Goal: Obtain resource: Download file/media

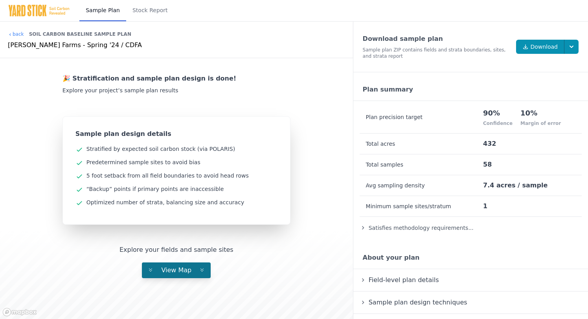
click at [192, 268] on span "View Map" at bounding box center [176, 270] width 43 height 7
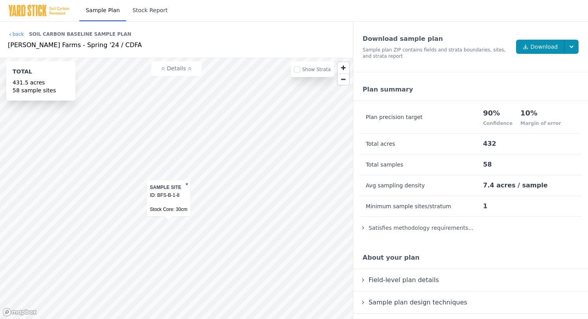
click at [149, 13] on link "Stock Report" at bounding box center [150, 10] width 48 height 21
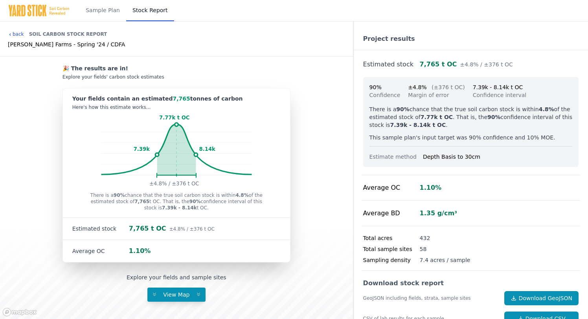
click at [11, 32] on icon at bounding box center [10, 34] width 5 height 5
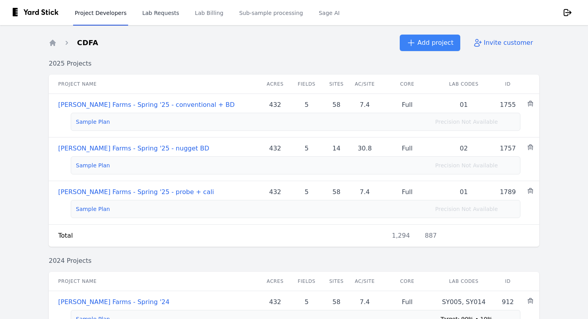
click at [170, 17] on link "Lab Requests" at bounding box center [161, 13] width 40 height 26
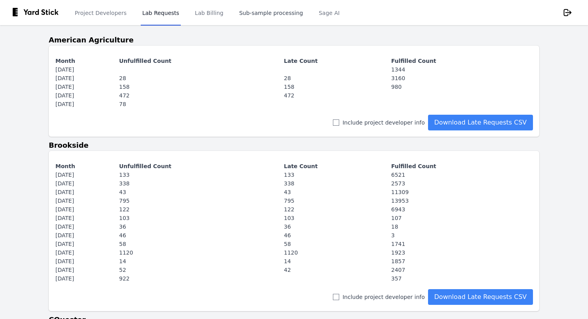
click at [261, 16] on link "Sub-sample processing" at bounding box center [271, 13] width 67 height 26
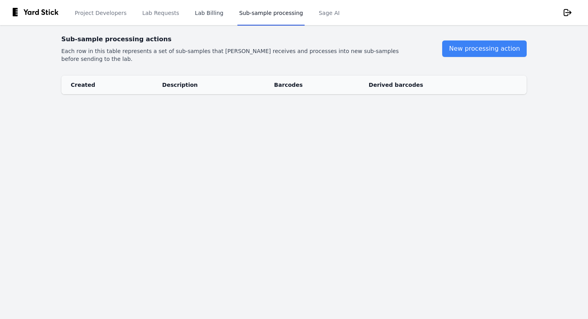
click at [204, 13] on link "Lab Billing" at bounding box center [209, 13] width 32 height 26
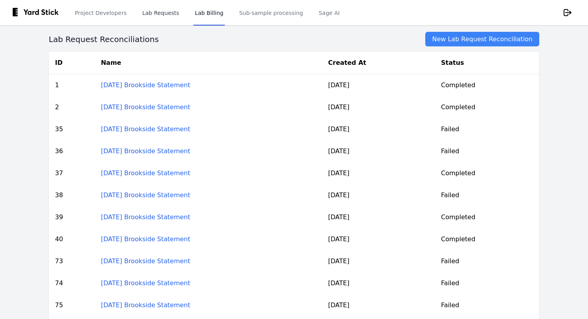
click at [158, 15] on link "Lab Requests" at bounding box center [161, 13] width 40 height 26
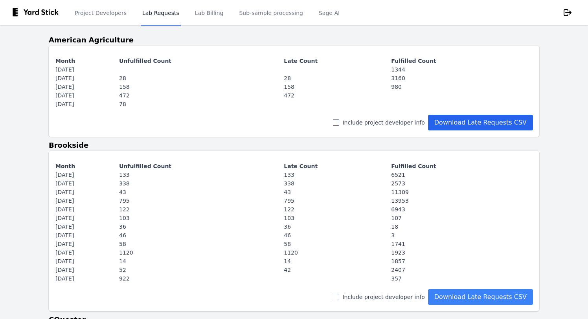
click at [443, 123] on input "Download Late Requests CSV" at bounding box center [480, 123] width 105 height 16
click at [257, 12] on link "Sub-sample processing" at bounding box center [271, 13] width 67 height 26
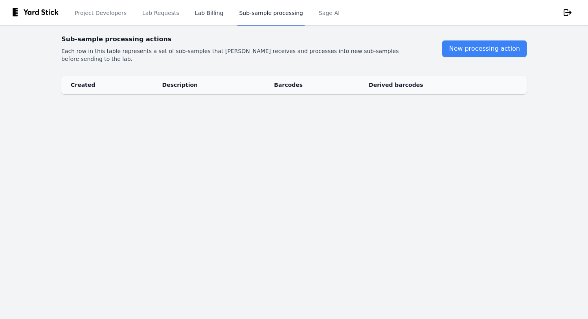
click at [206, 11] on link "Lab Billing" at bounding box center [209, 13] width 32 height 26
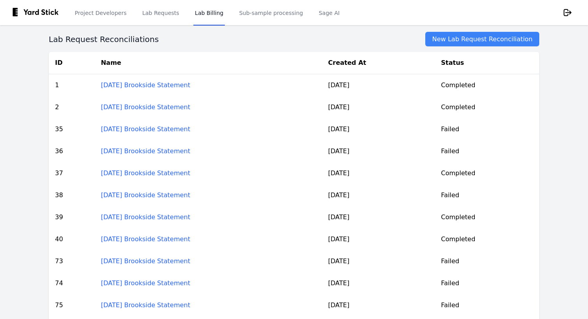
scroll to position [107, 0]
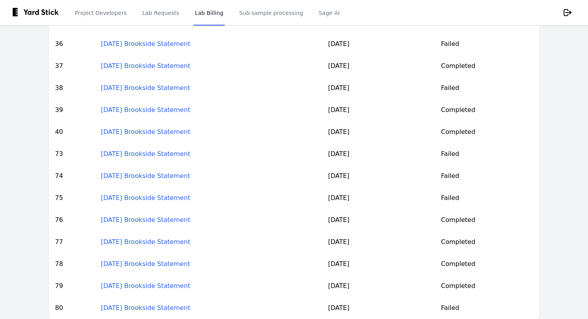
click at [144, 308] on link "[DATE] Brookside Statement" at bounding box center [145, 307] width 89 height 7
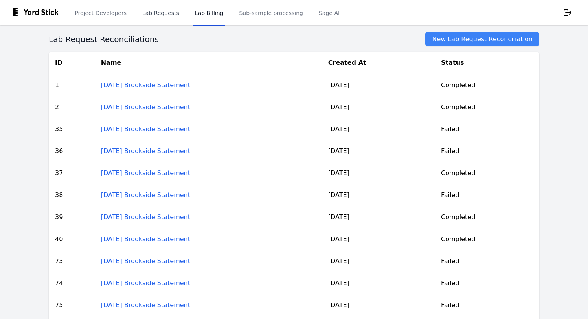
click at [158, 13] on link "Lab Requests" at bounding box center [161, 13] width 40 height 26
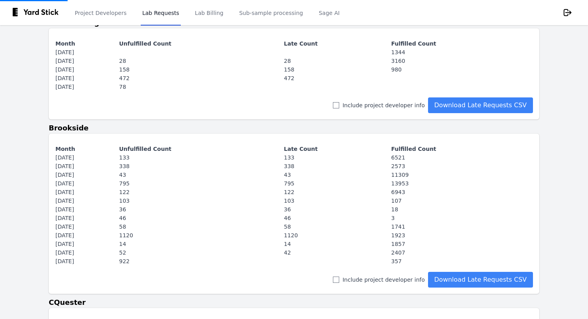
scroll to position [18, 0]
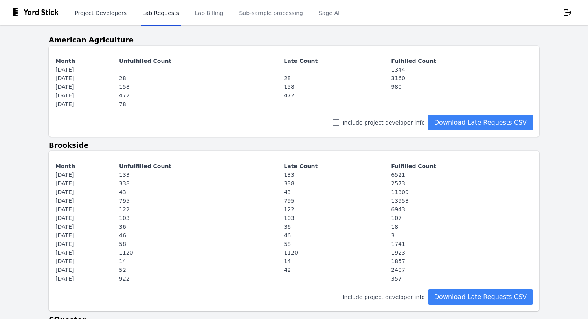
click at [98, 14] on link "Project Developers" at bounding box center [100, 13] width 55 height 26
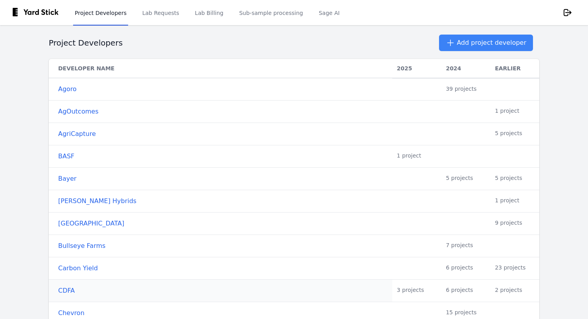
click at [61, 288] on link "CDFA" at bounding box center [223, 290] width 330 height 9
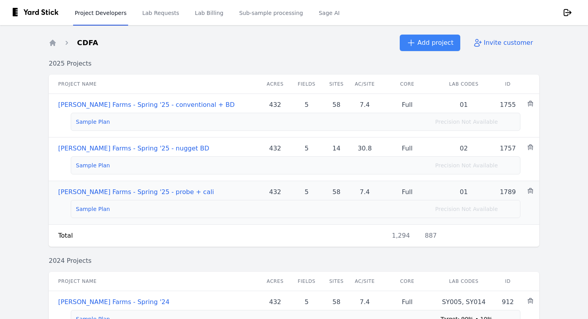
click at [95, 210] on link "Sample Plan" at bounding box center [93, 209] width 34 height 6
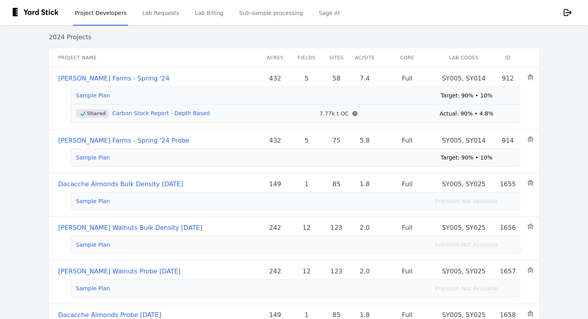
scroll to position [231, 0]
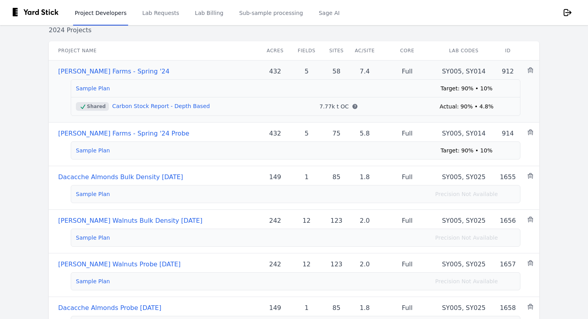
click at [157, 106] on link "Carbon Stock Report - Depth Based" at bounding box center [161, 106] width 98 height 6
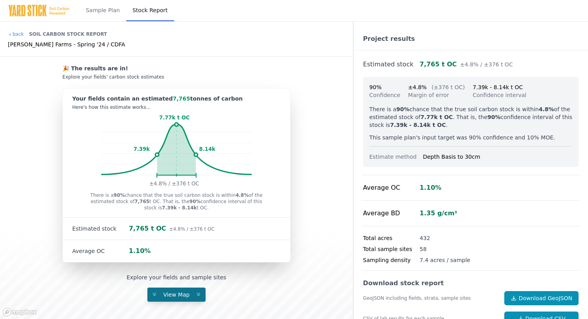
click at [164, 296] on span "View Map" at bounding box center [176, 295] width 36 height 6
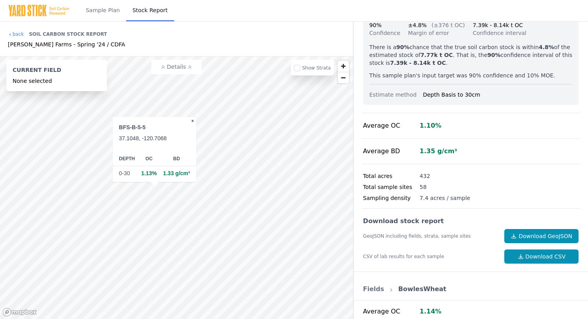
scroll to position [65, 0]
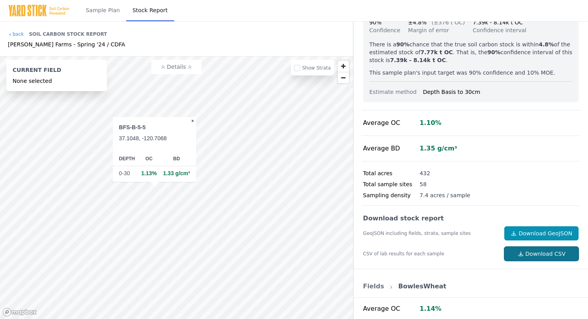
click at [527, 251] on link "Download CSV" at bounding box center [542, 254] width 74 height 14
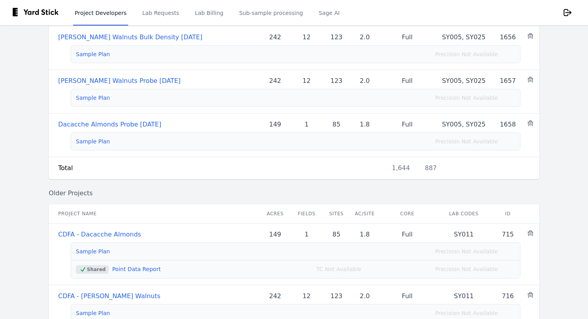
scroll to position [422, 0]
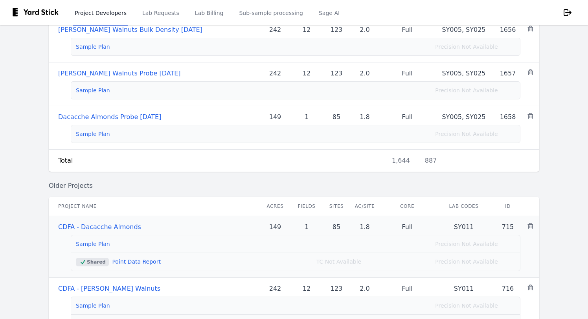
click at [128, 262] on link "Point Data Report" at bounding box center [136, 262] width 49 height 6
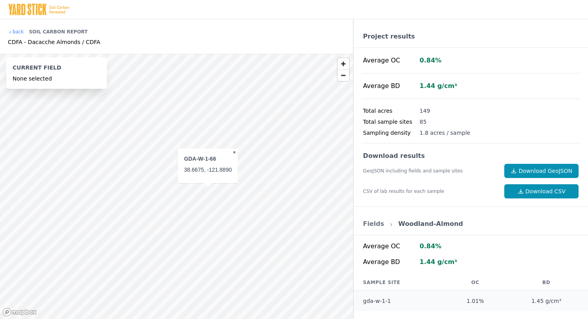
click at [22, 28] on div "back Soil Carbon Report CDFA - Dacacche Almonds / CDFA" at bounding box center [54, 37] width 92 height 22
click at [20, 30] on link "back" at bounding box center [16, 32] width 16 height 6
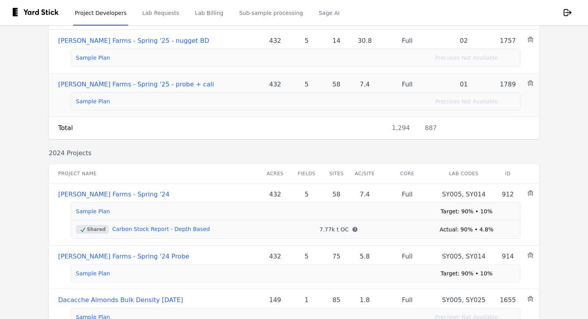
scroll to position [114, 0]
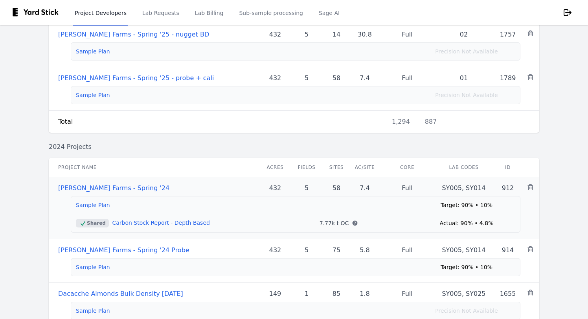
click at [128, 224] on link "Carbon Stock Report - Depth Based" at bounding box center [161, 223] width 98 height 6
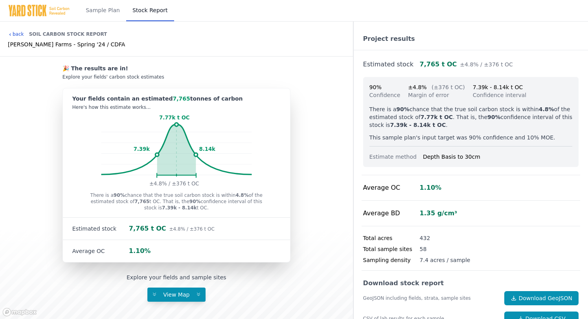
click at [15, 33] on link "back" at bounding box center [16, 34] width 16 height 6
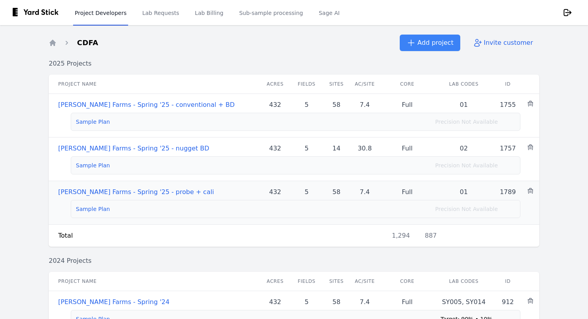
click at [93, 206] on link "Sample Plan" at bounding box center [93, 209] width 34 height 6
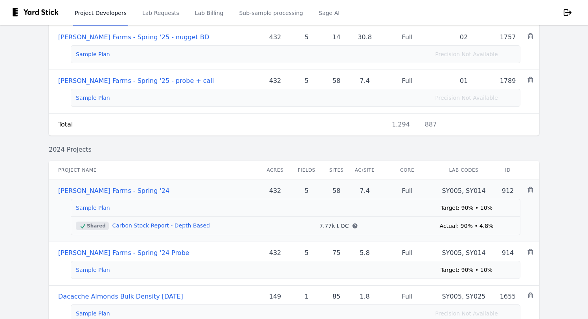
scroll to position [126, 0]
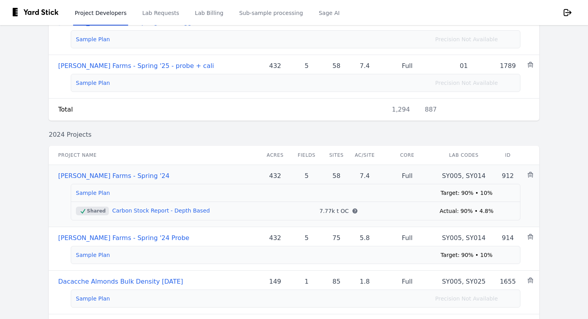
click at [95, 193] on link "Sample Plan" at bounding box center [93, 193] width 34 height 6
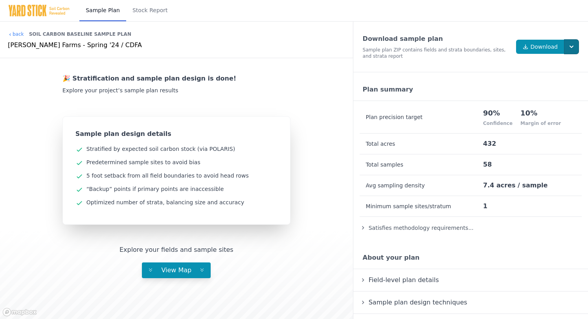
click at [572, 46] on icon "button" at bounding box center [572, 47] width 8 height 8
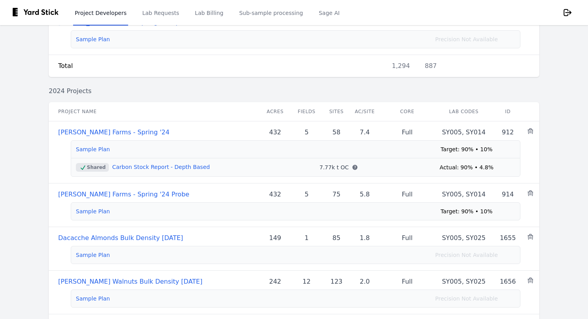
scroll to position [173, 0]
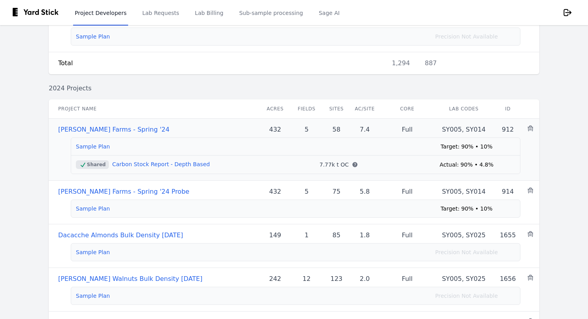
click at [122, 162] on link "Carbon Stock Report - Depth Based" at bounding box center [161, 164] width 98 height 6
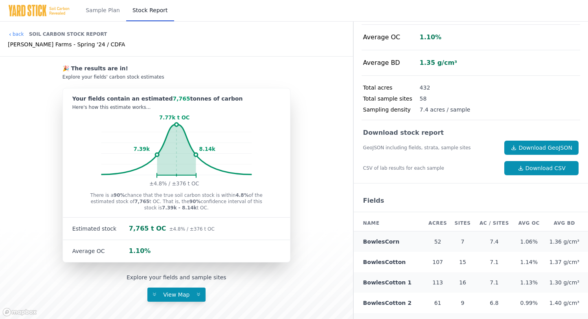
scroll to position [165, 0]
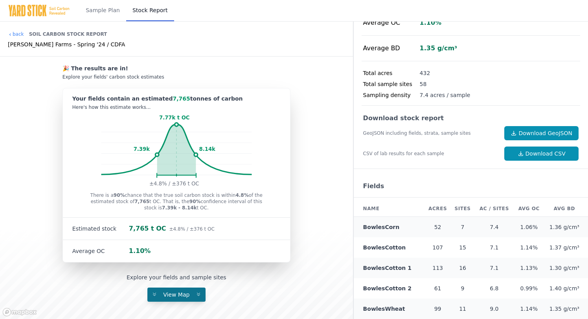
click at [181, 292] on span "View Map" at bounding box center [176, 295] width 36 height 6
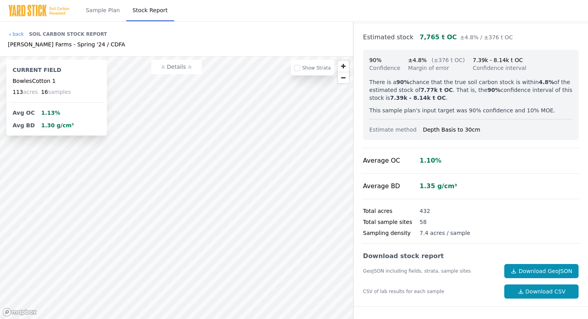
scroll to position [0, 0]
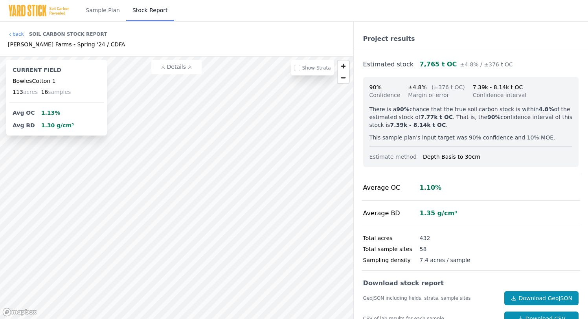
click at [186, 65] on button "Details" at bounding box center [176, 67] width 50 height 15
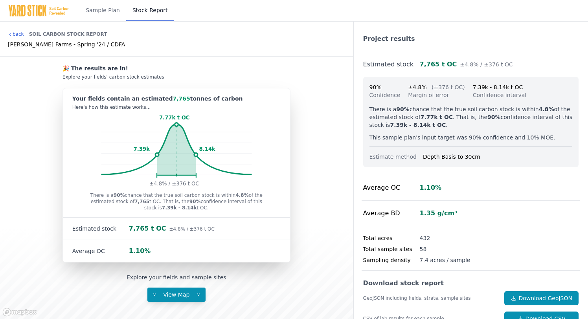
click at [18, 34] on link "back" at bounding box center [16, 34] width 16 height 6
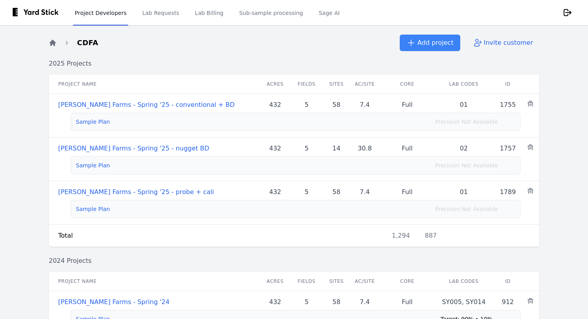
click at [56, 43] on icon "Breadcrumb" at bounding box center [53, 43] width 8 height 8
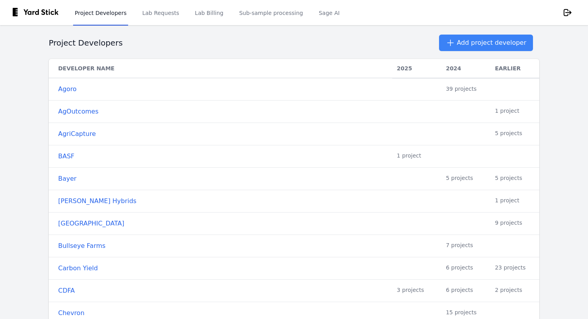
scroll to position [6, 0]
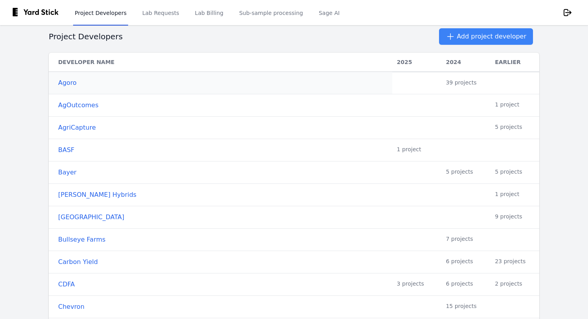
click at [61, 80] on link "Agoro" at bounding box center [223, 82] width 330 height 9
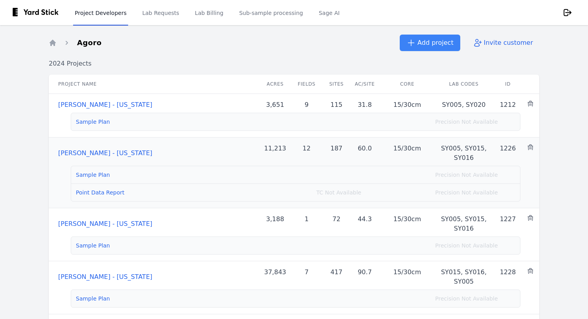
click at [96, 192] on link "Point Data Report" at bounding box center [100, 193] width 49 height 6
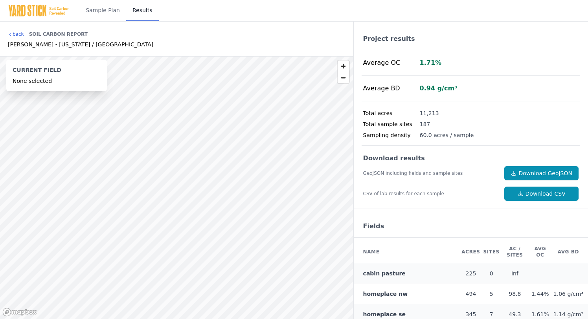
click at [13, 32] on link "back" at bounding box center [16, 34] width 16 height 6
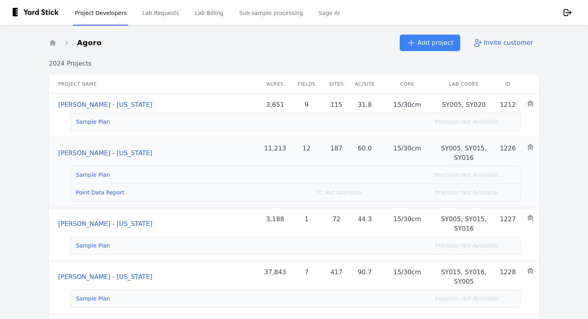
click at [85, 167] on li "Sample Plan Precision Not Available" at bounding box center [295, 174] width 449 height 17
click at [86, 174] on link "Sample Plan" at bounding box center [93, 175] width 34 height 6
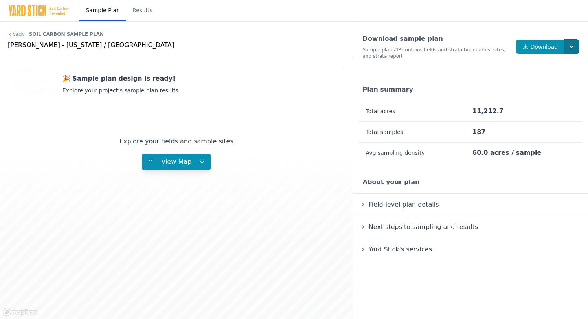
click at [571, 45] on icon "button" at bounding box center [572, 47] width 8 height 8
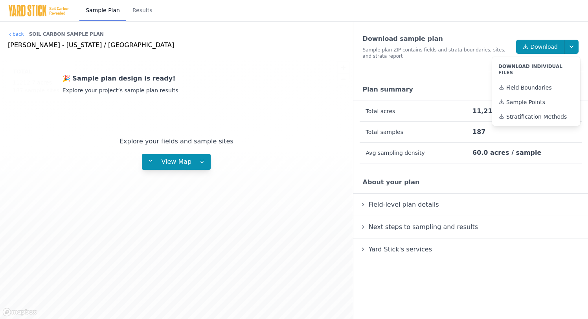
click at [451, 212] on details "Field-level plan details Field name Sample Sites Acres cabin pasture 0 225.4 ho…" at bounding box center [471, 205] width 235 height 22
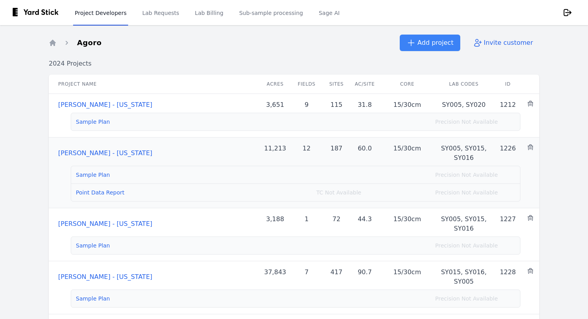
click at [99, 196] on div "Point Data Report" at bounding box center [164, 193] width 176 height 8
click at [99, 187] on li "Point Data Report TC Not Available Precision Not Available" at bounding box center [295, 193] width 449 height 18
click at [99, 190] on link "Point Data Report" at bounding box center [100, 193] width 49 height 6
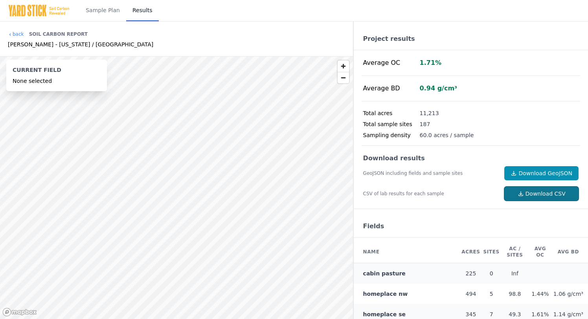
click at [522, 194] on icon at bounding box center [521, 194] width 6 height 6
click at [13, 35] on link "back" at bounding box center [16, 34] width 16 height 6
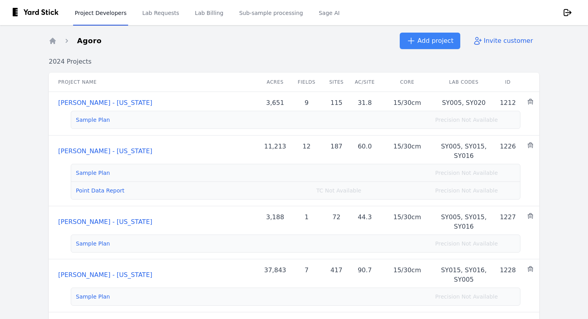
scroll to position [4, 0]
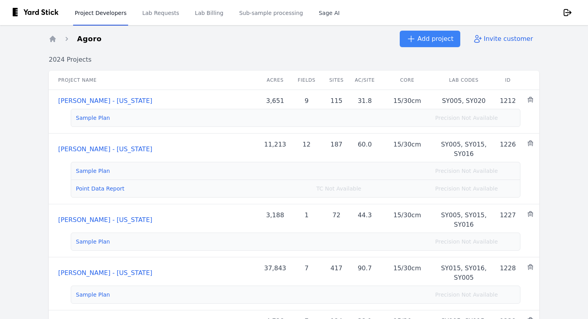
click at [319, 14] on link "Sage AI" at bounding box center [329, 13] width 24 height 26
